Goal: Check status

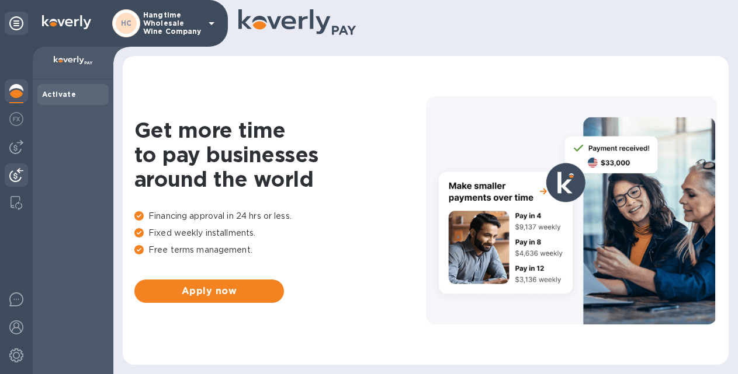
click at [20, 178] on img at bounding box center [16, 175] width 14 height 14
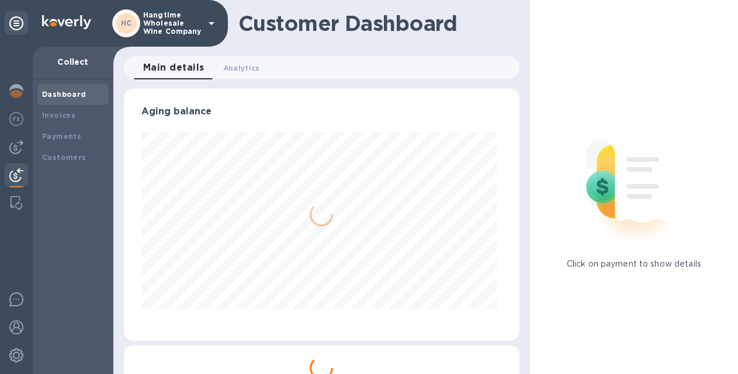
scroll to position [252, 391]
click at [67, 137] on b "Payments" at bounding box center [61, 136] width 39 height 9
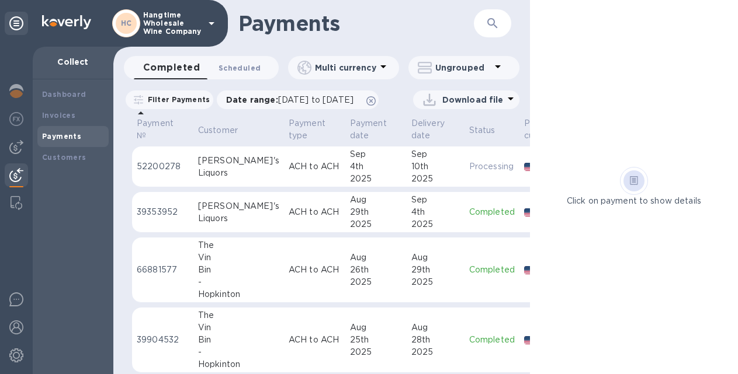
click at [239, 65] on span "Scheduled 0" at bounding box center [239, 68] width 42 height 12
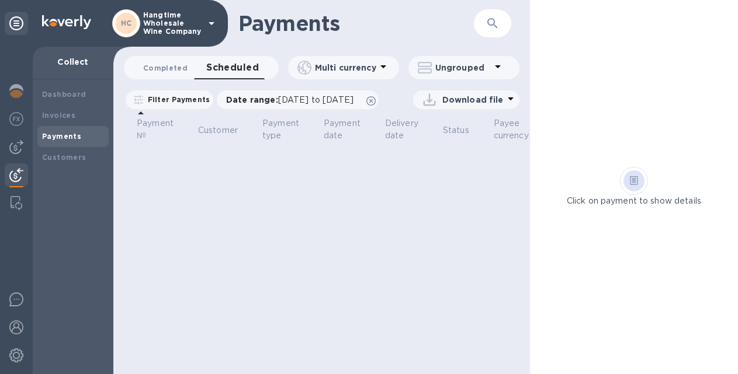
click at [166, 67] on span "Completed 0" at bounding box center [165, 68] width 44 height 12
